Goal: Information Seeking & Learning: Learn about a topic

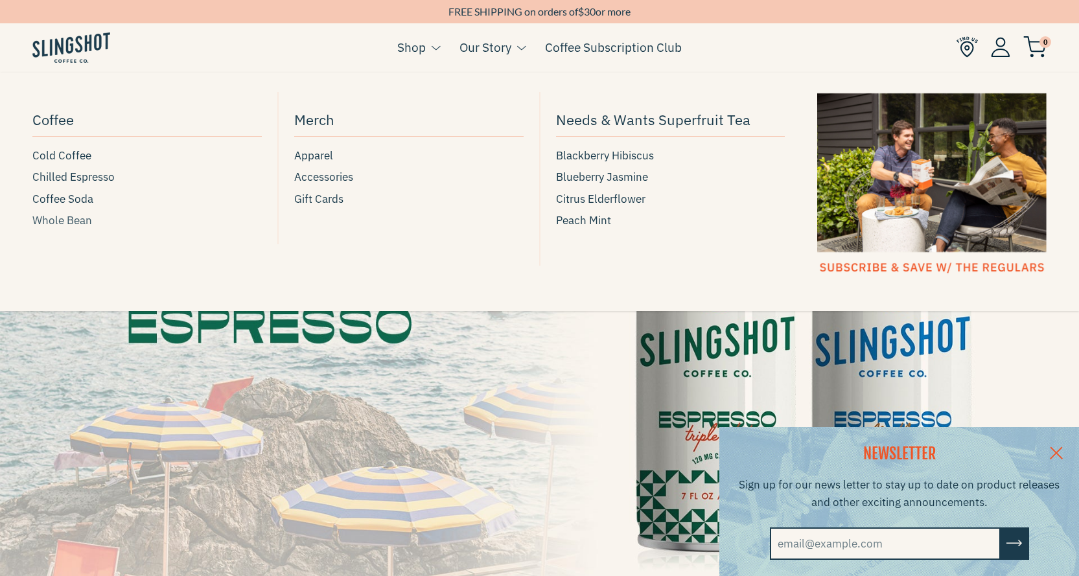
click at [49, 215] on span "Whole Bean" at bounding box center [62, 220] width 60 height 17
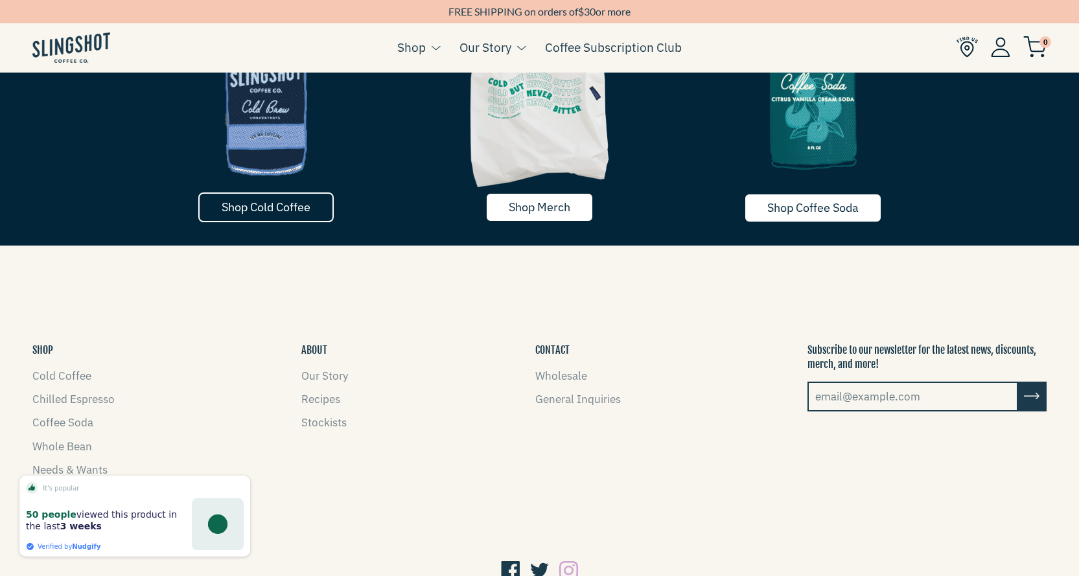
scroll to position [2101, 0]
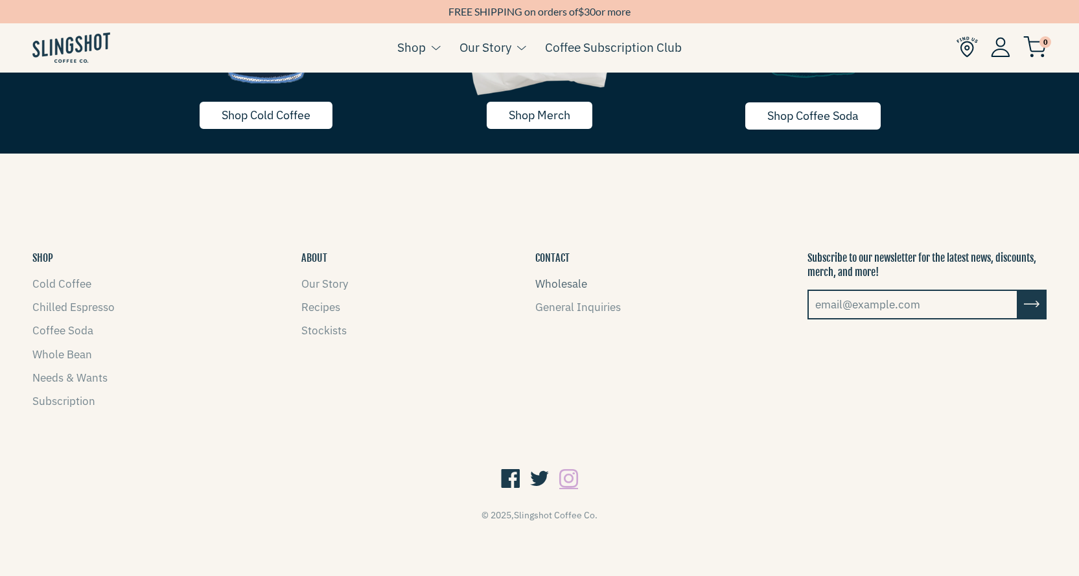
click at [555, 284] on link "Wholesale" at bounding box center [561, 284] width 52 height 14
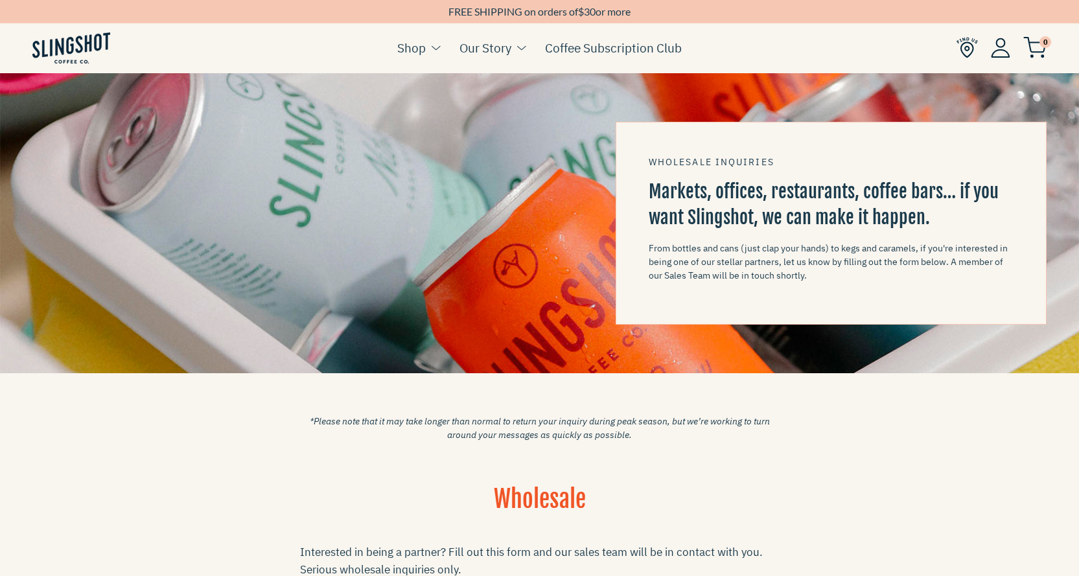
click at [6, 420] on div "*Please note that it may take longer than normal to return your inquiry during …" at bounding box center [539, 428] width 1079 height 110
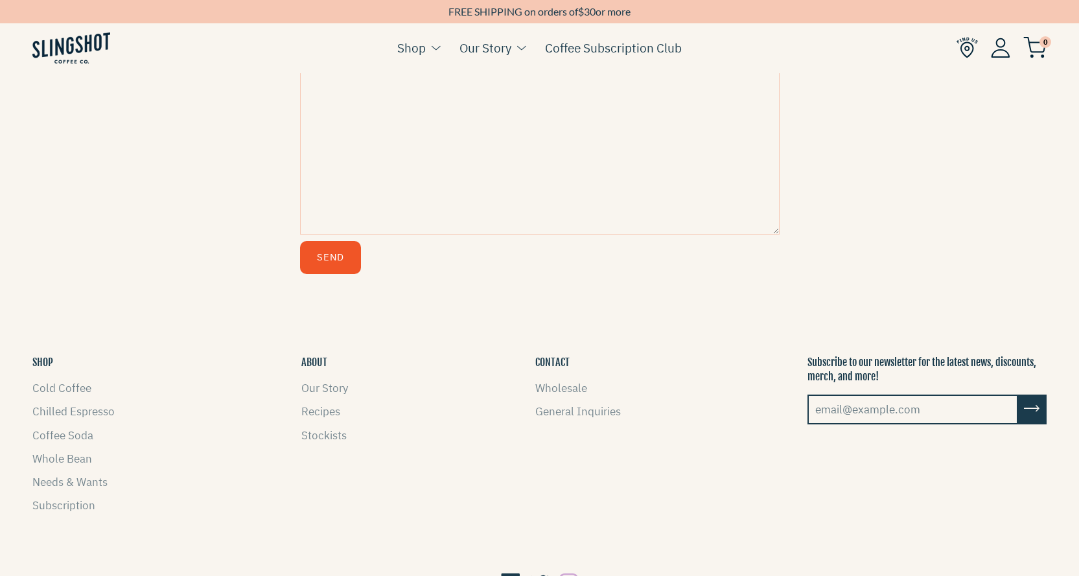
scroll to position [831, 0]
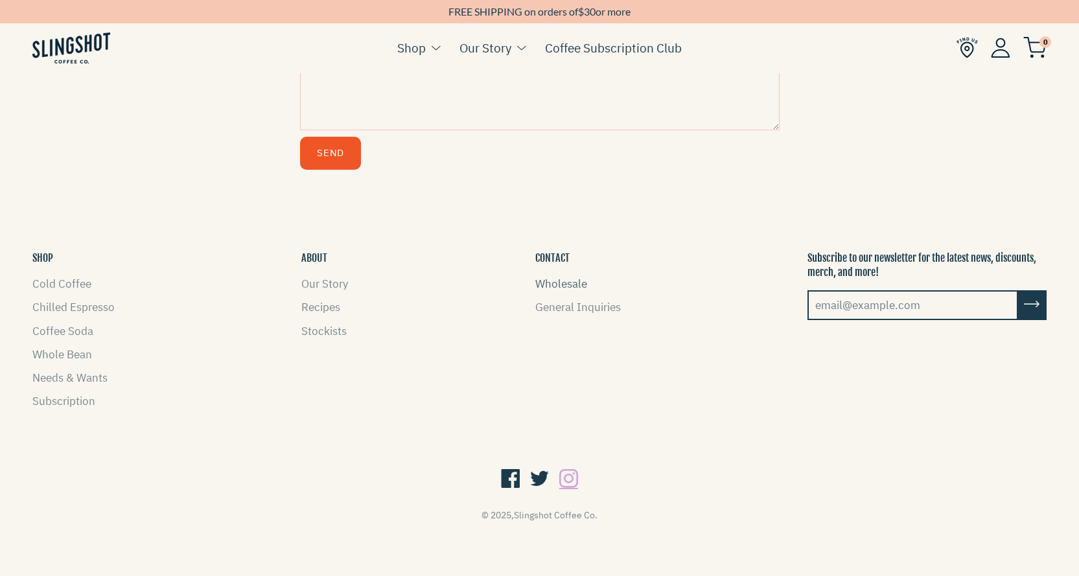
click at [569, 290] on link "Wholesale" at bounding box center [561, 284] width 52 height 14
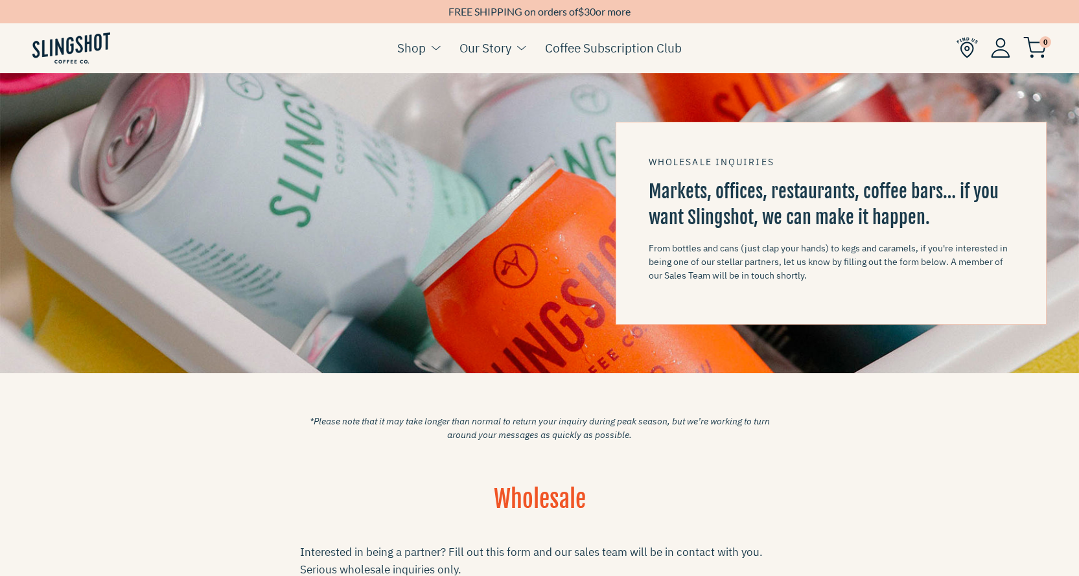
click at [312, 58] on ul "Cart ( 0 ) Shop Coffee Cold Coffee Chilled Espresso Coffee Soda Whole Bean [GEO…" at bounding box center [539, 48] width 1079 height 51
